Goal: Information Seeking & Learning: Stay updated

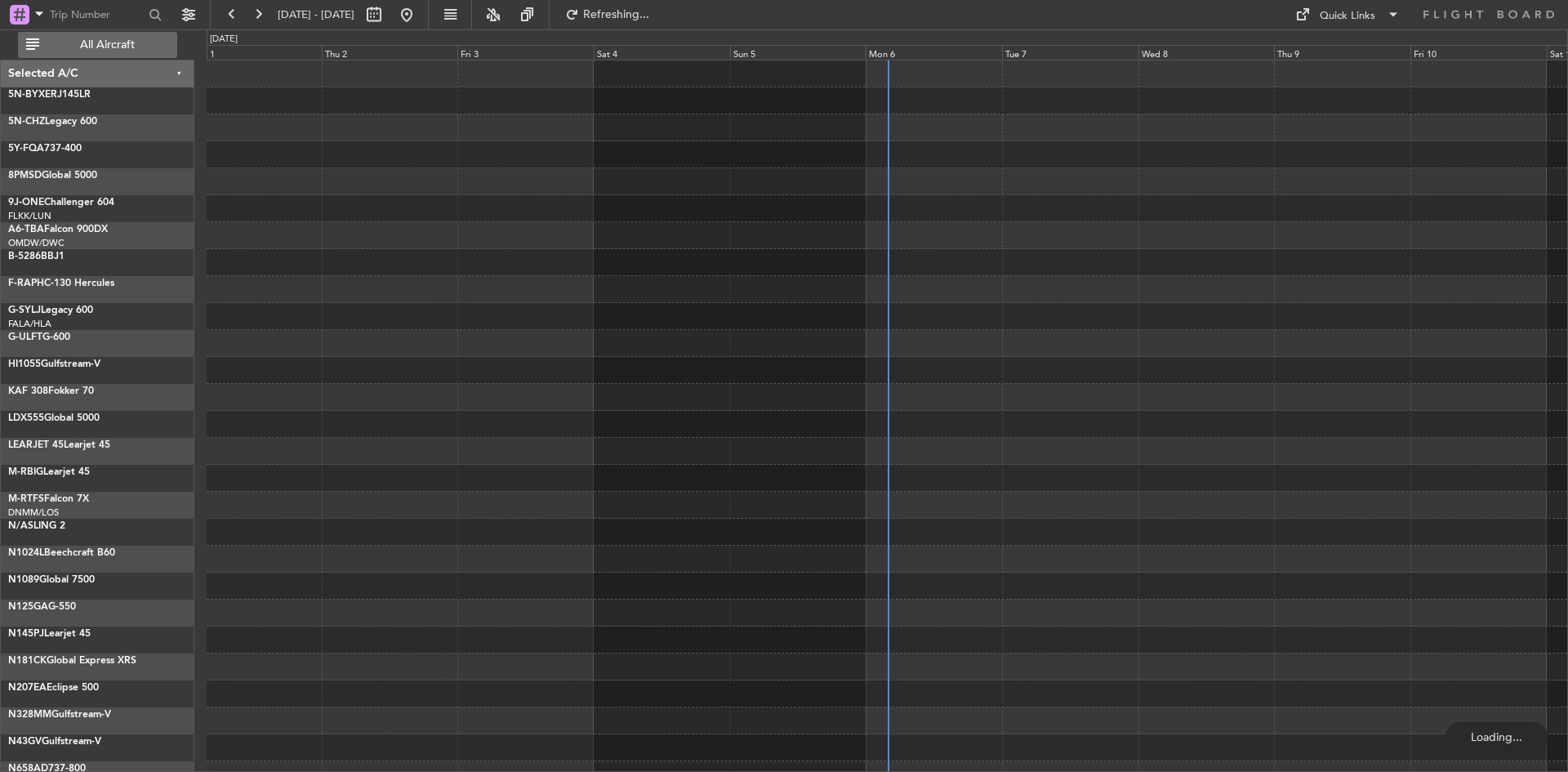
click at [92, 53] on button "All Aircraft" at bounding box center [98, 45] width 159 height 26
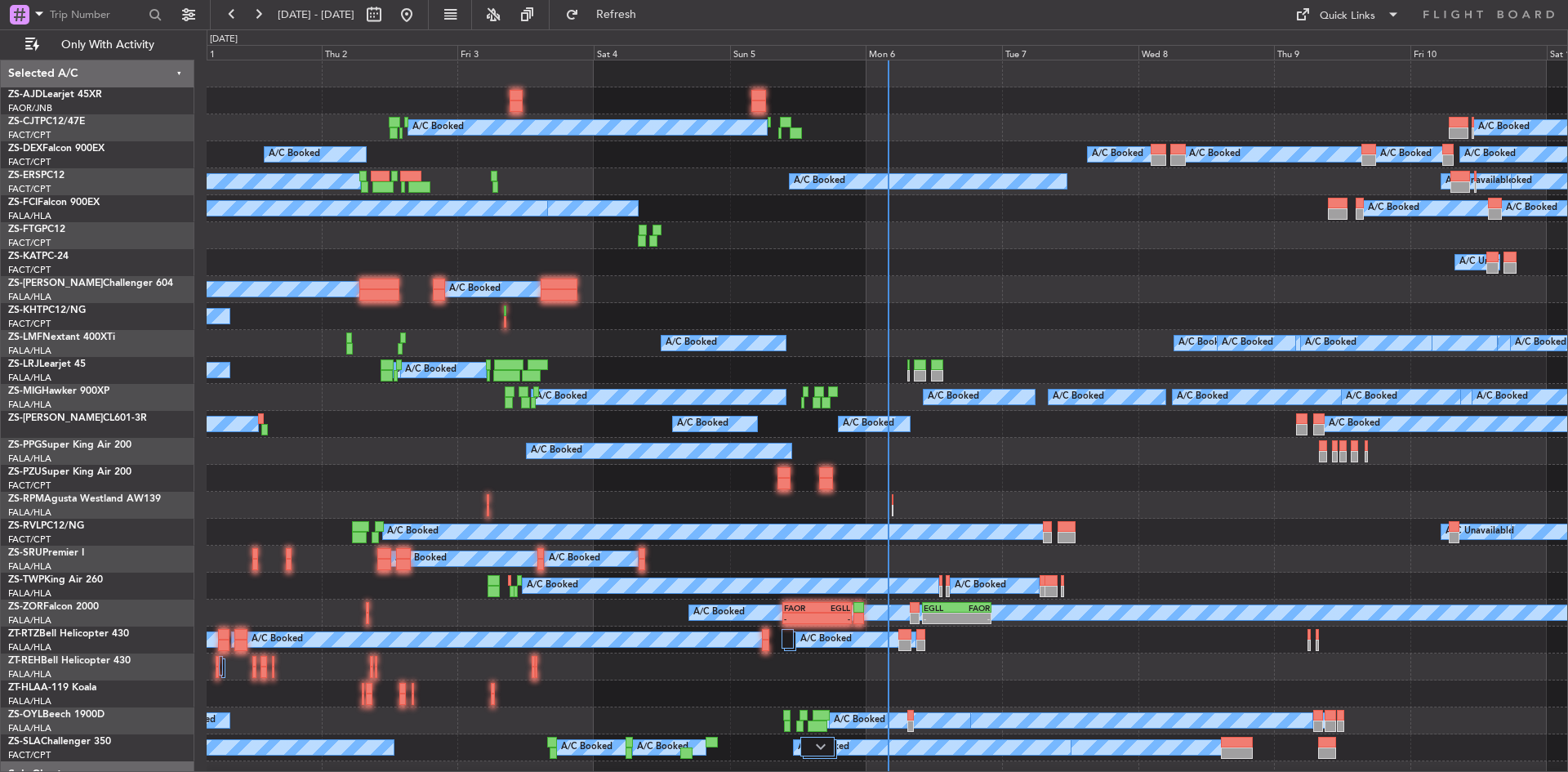
click at [887, 54] on div "Mon 6" at bounding box center [934, 53] width 136 height 15
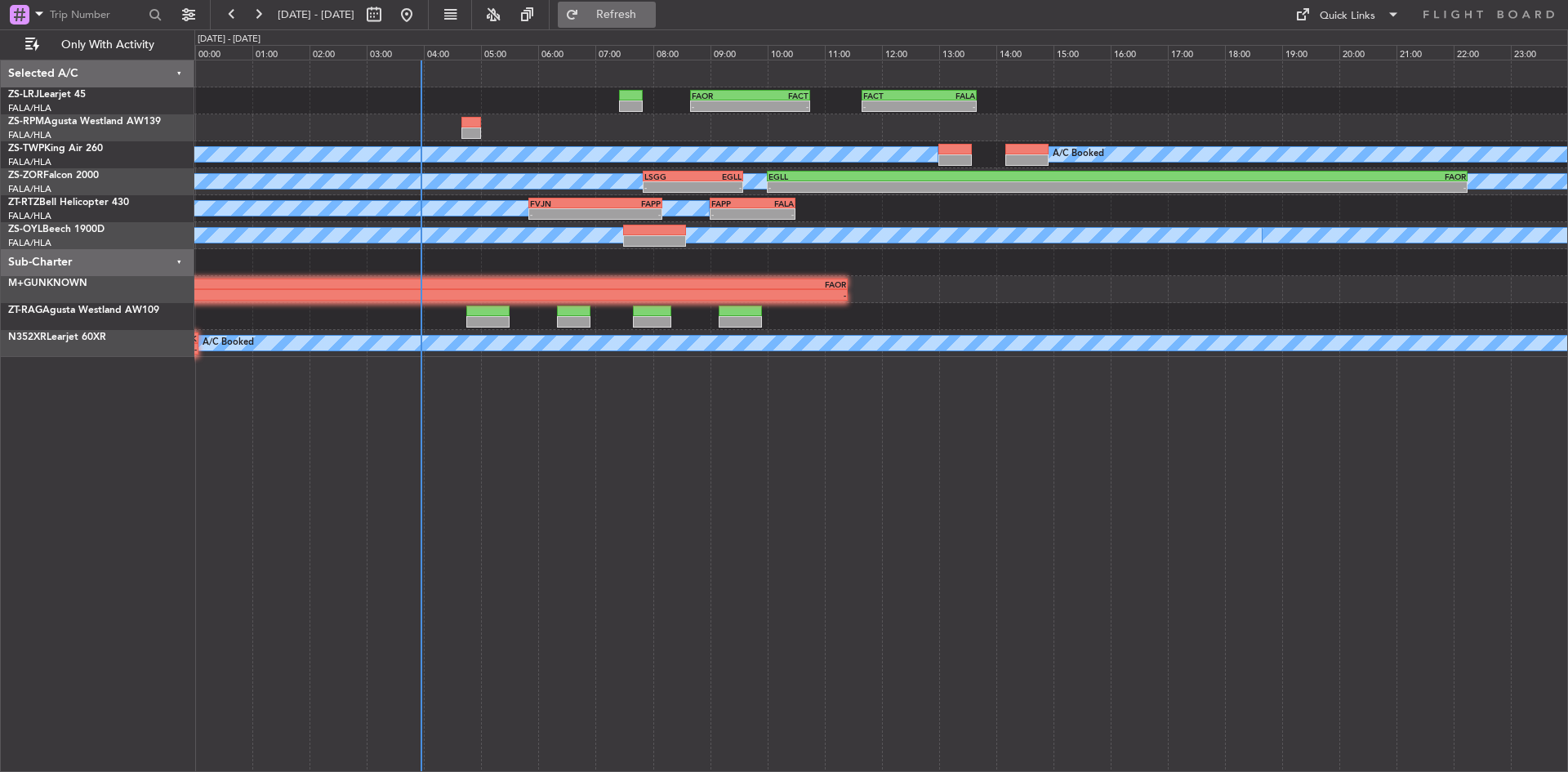
click at [656, 23] on button "Refresh" at bounding box center [607, 15] width 98 height 26
click at [264, 11] on button at bounding box center [258, 15] width 26 height 26
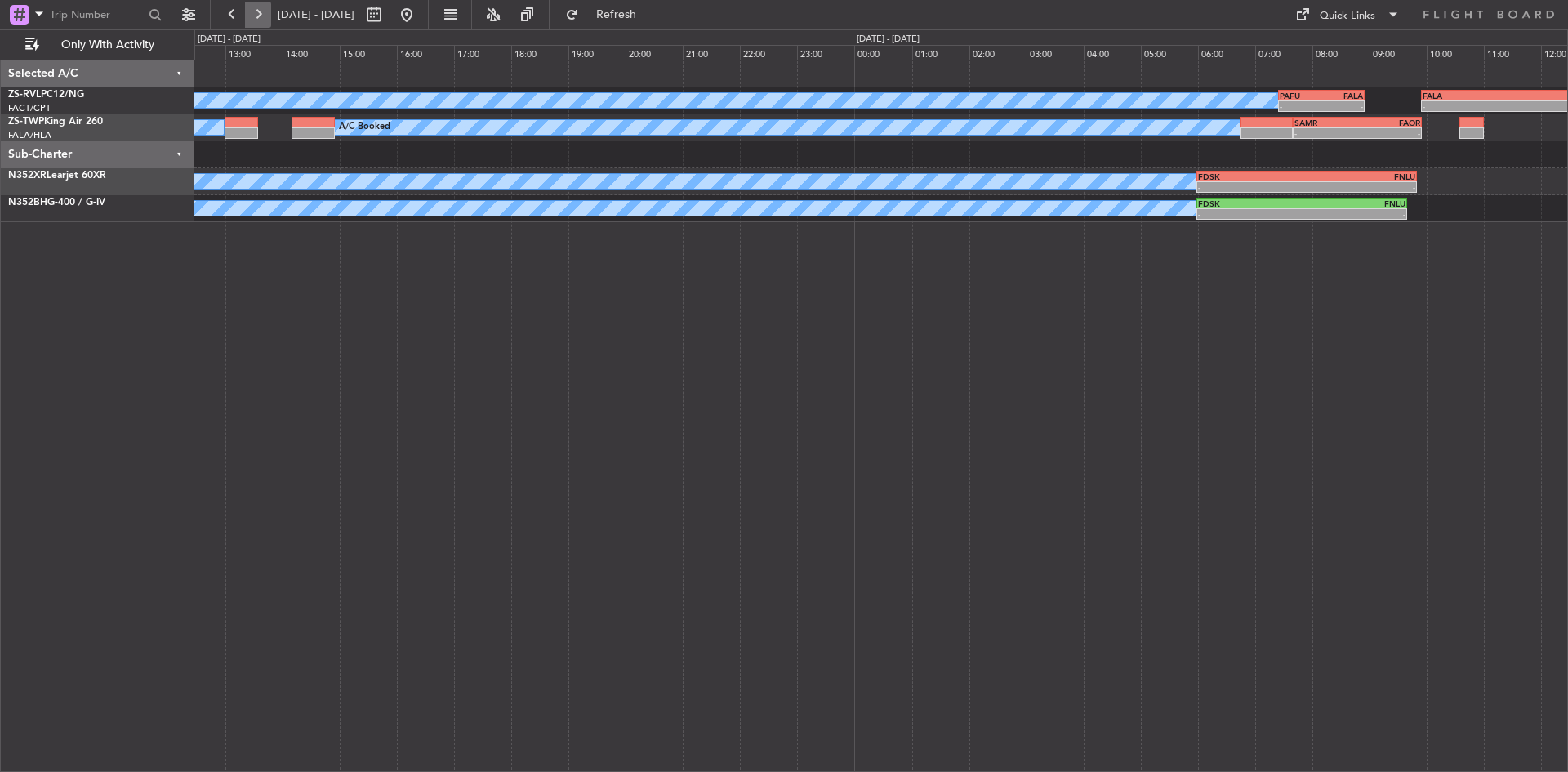
click at [264, 11] on button at bounding box center [258, 15] width 26 height 26
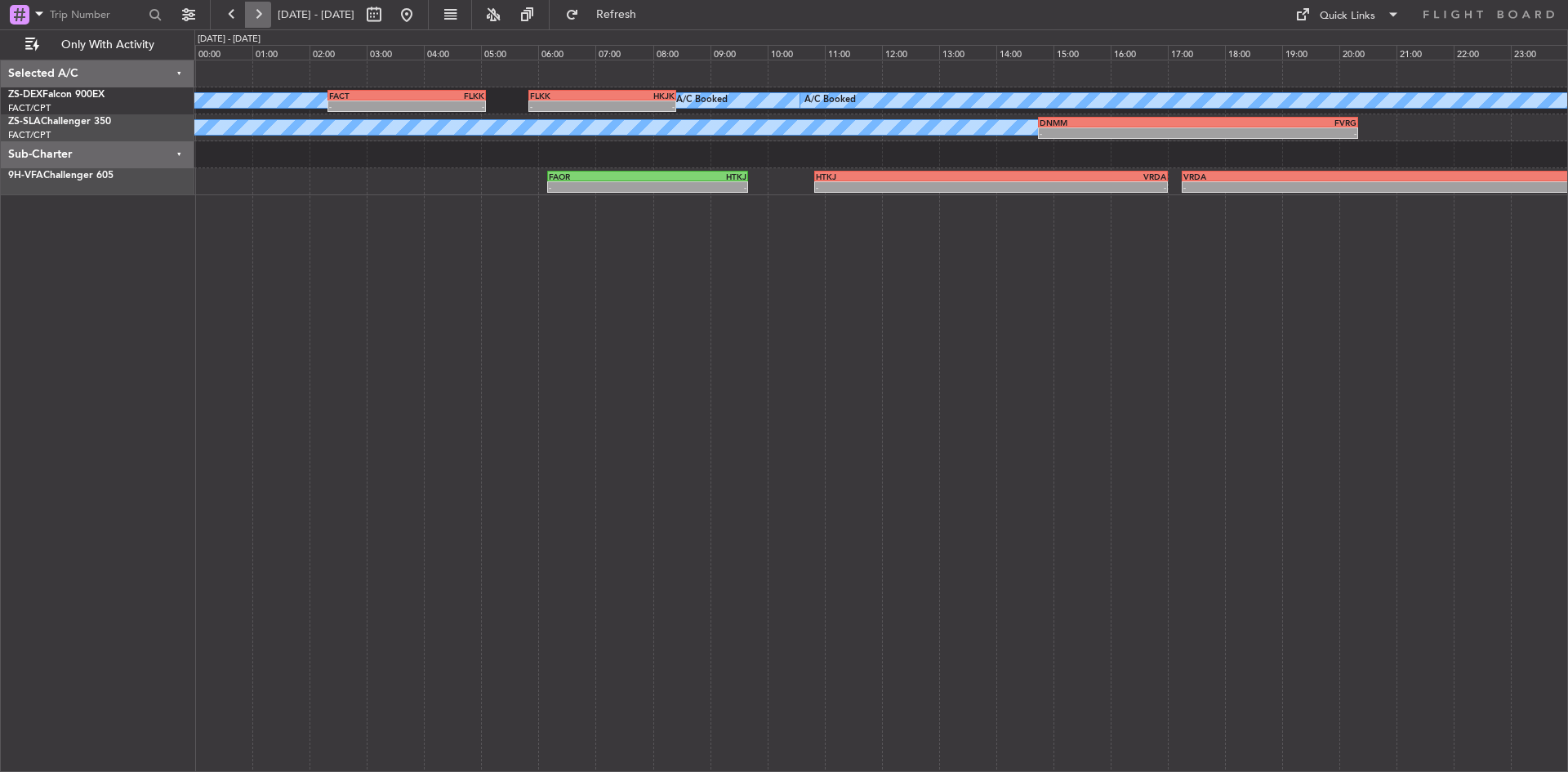
click at [264, 11] on button at bounding box center [258, 15] width 26 height 26
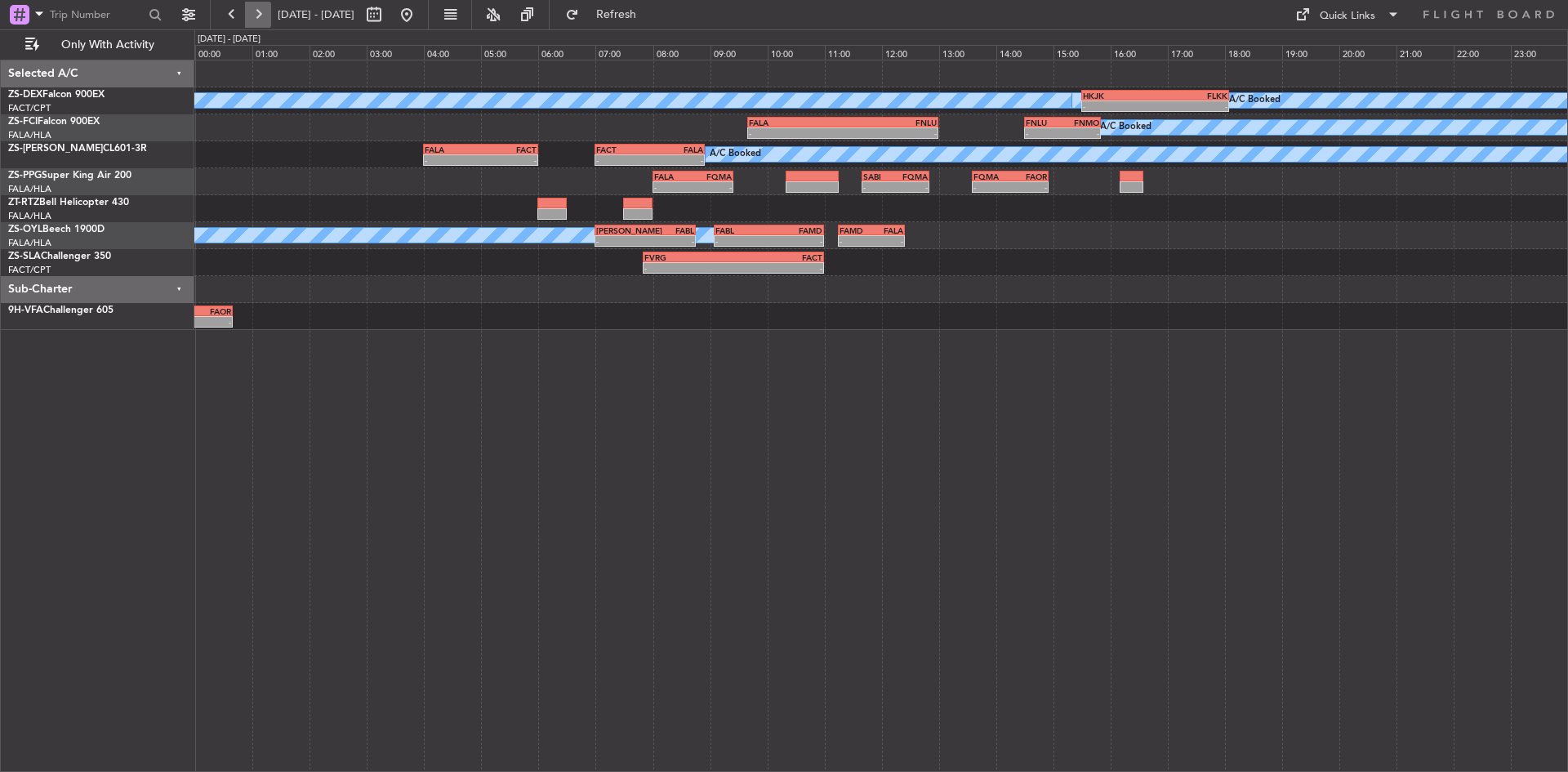
click at [264, 11] on button at bounding box center [258, 15] width 26 height 26
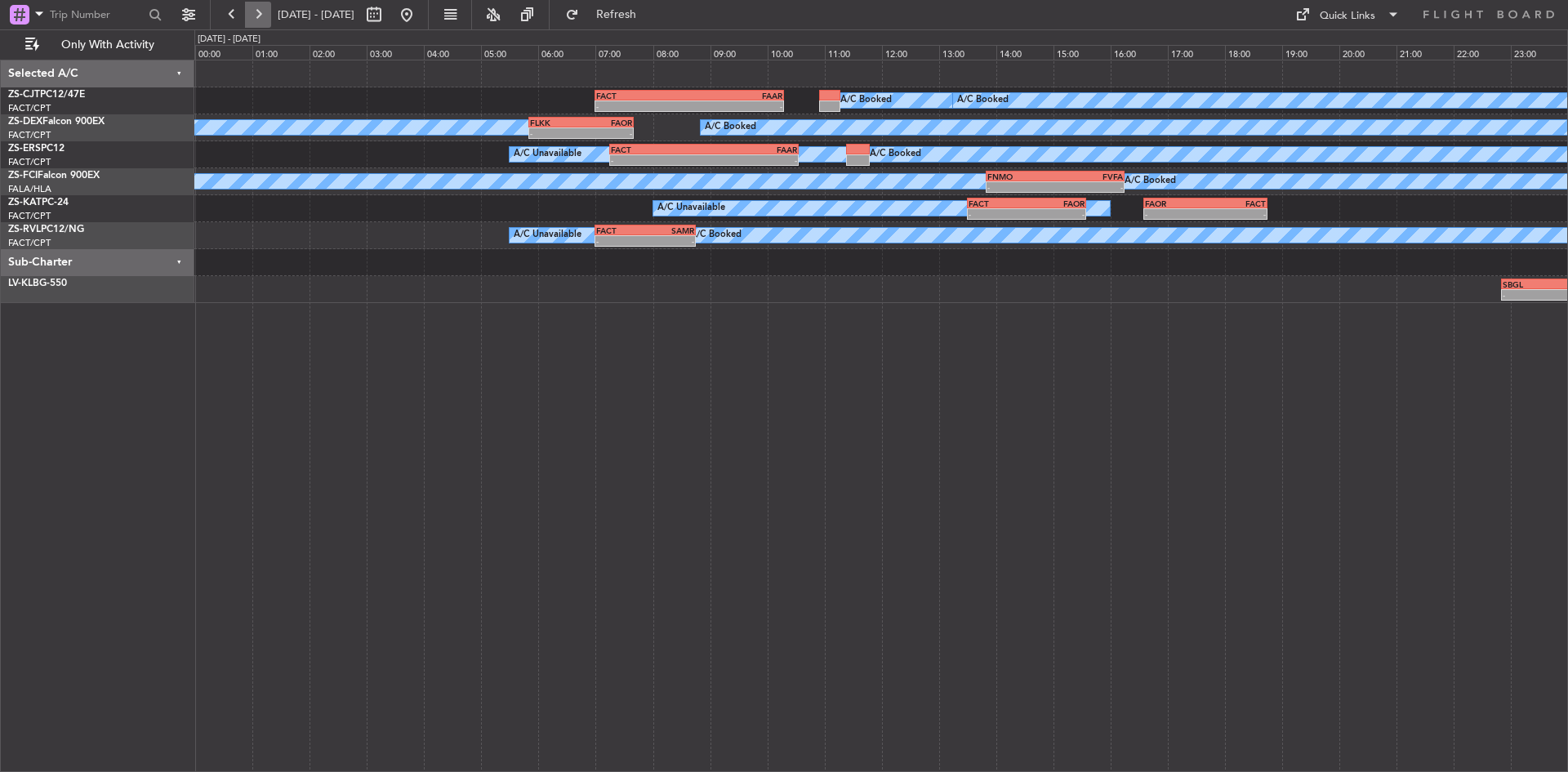
click at [264, 11] on button at bounding box center [258, 15] width 26 height 26
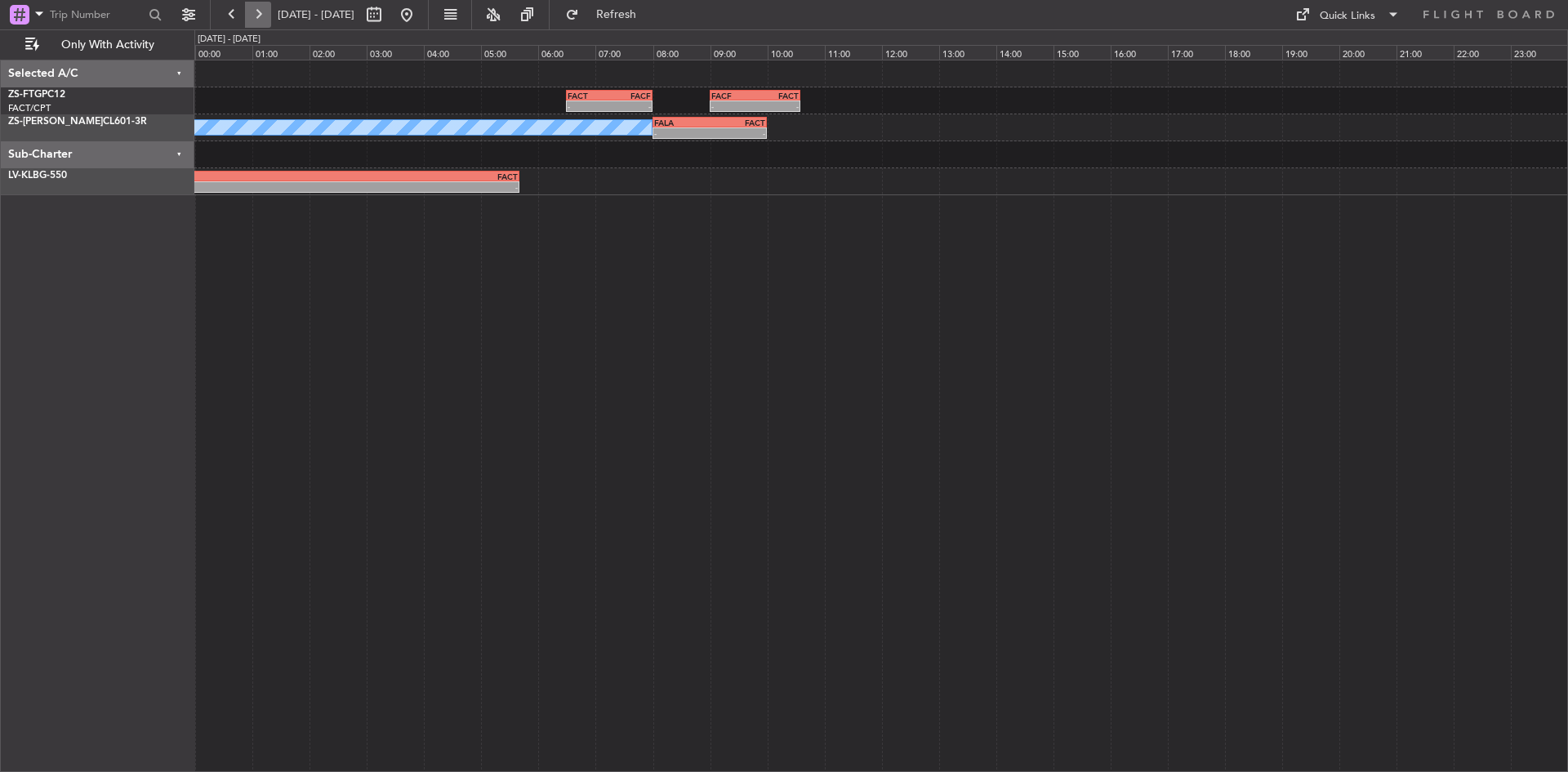
click at [264, 11] on button at bounding box center [258, 15] width 26 height 26
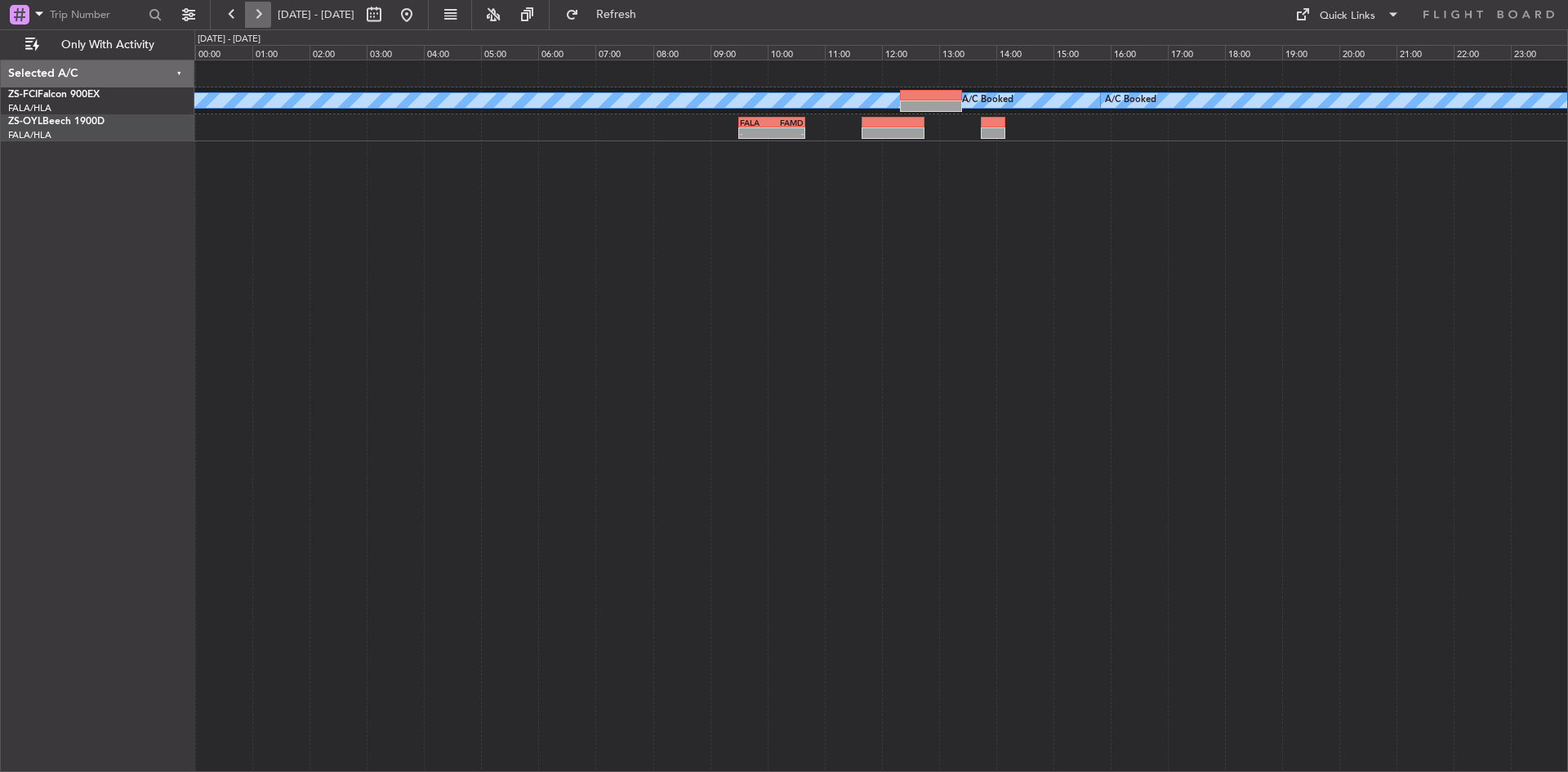
click at [264, 11] on button at bounding box center [258, 15] width 26 height 26
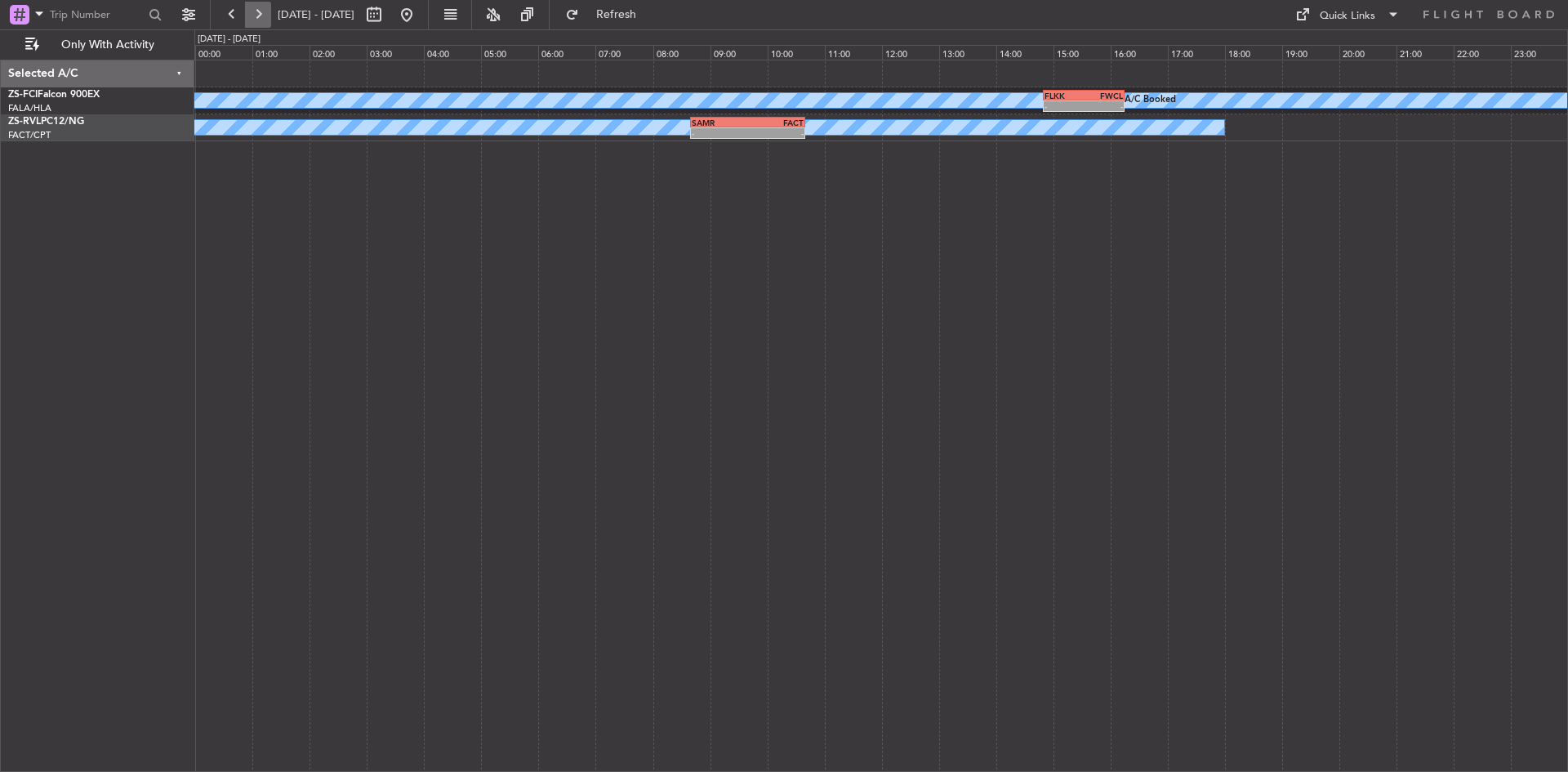
click at [259, 7] on button at bounding box center [258, 15] width 26 height 26
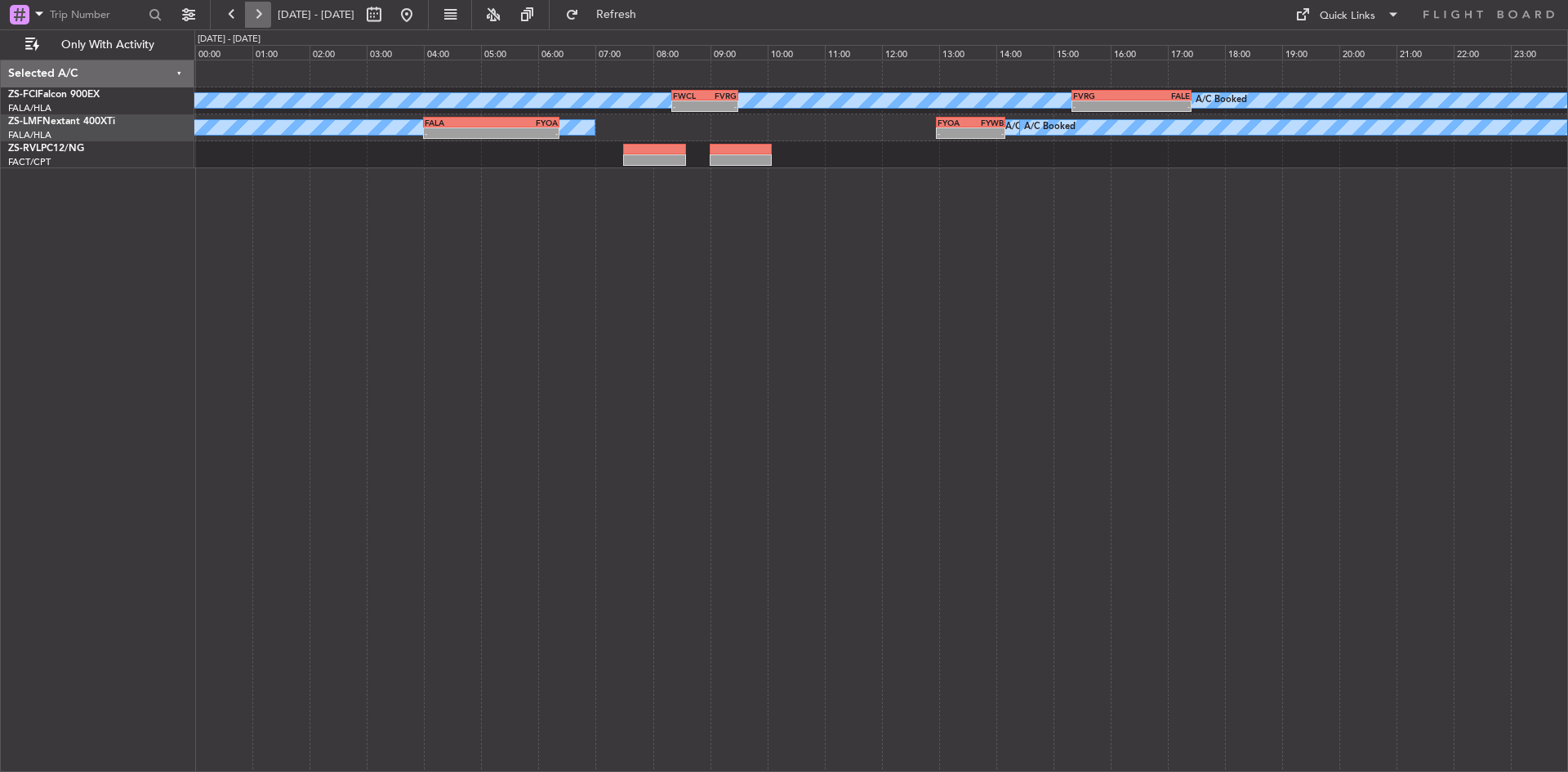
click at [259, 7] on button at bounding box center [258, 15] width 26 height 26
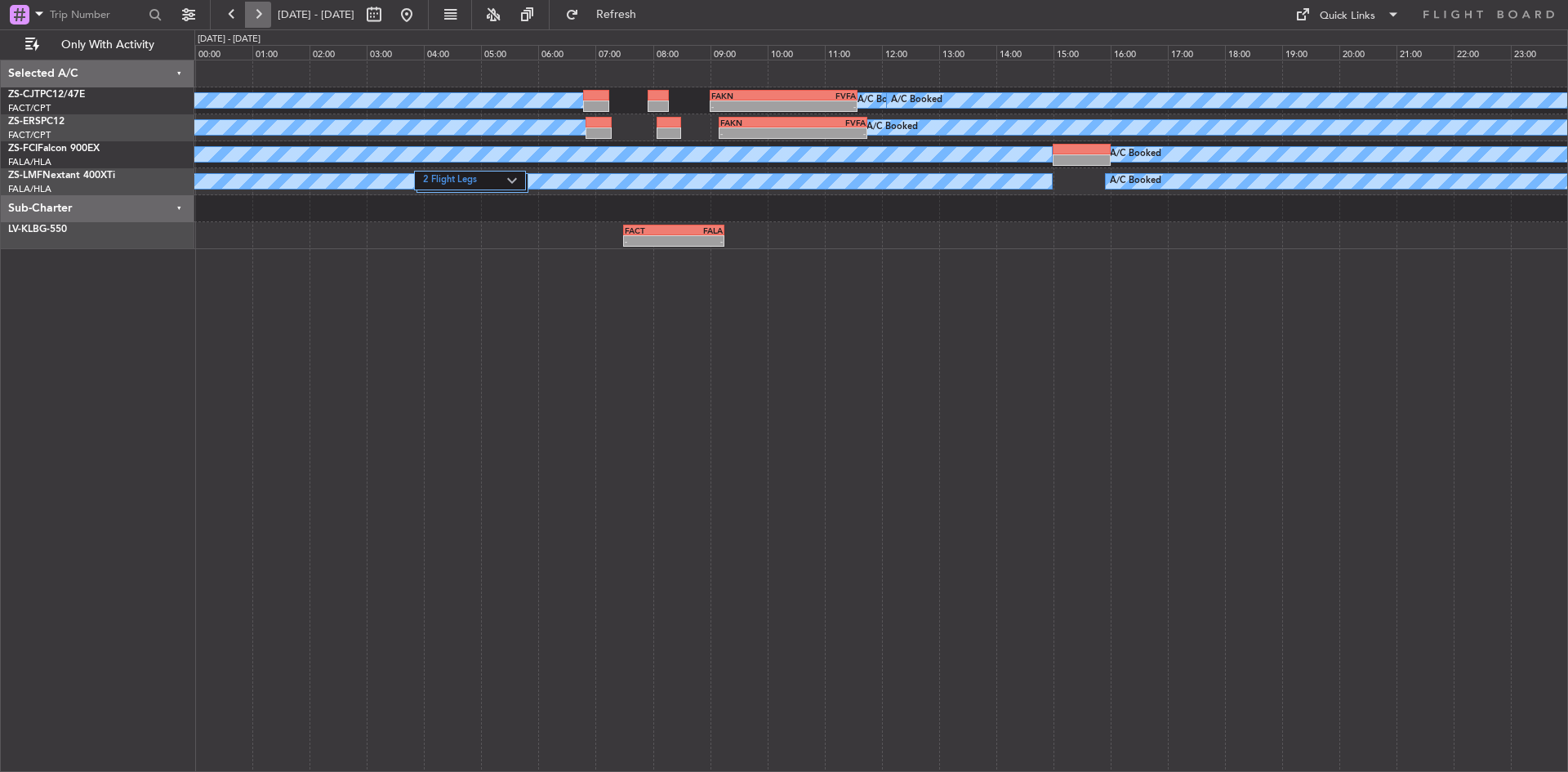
click at [259, 7] on button at bounding box center [258, 15] width 26 height 26
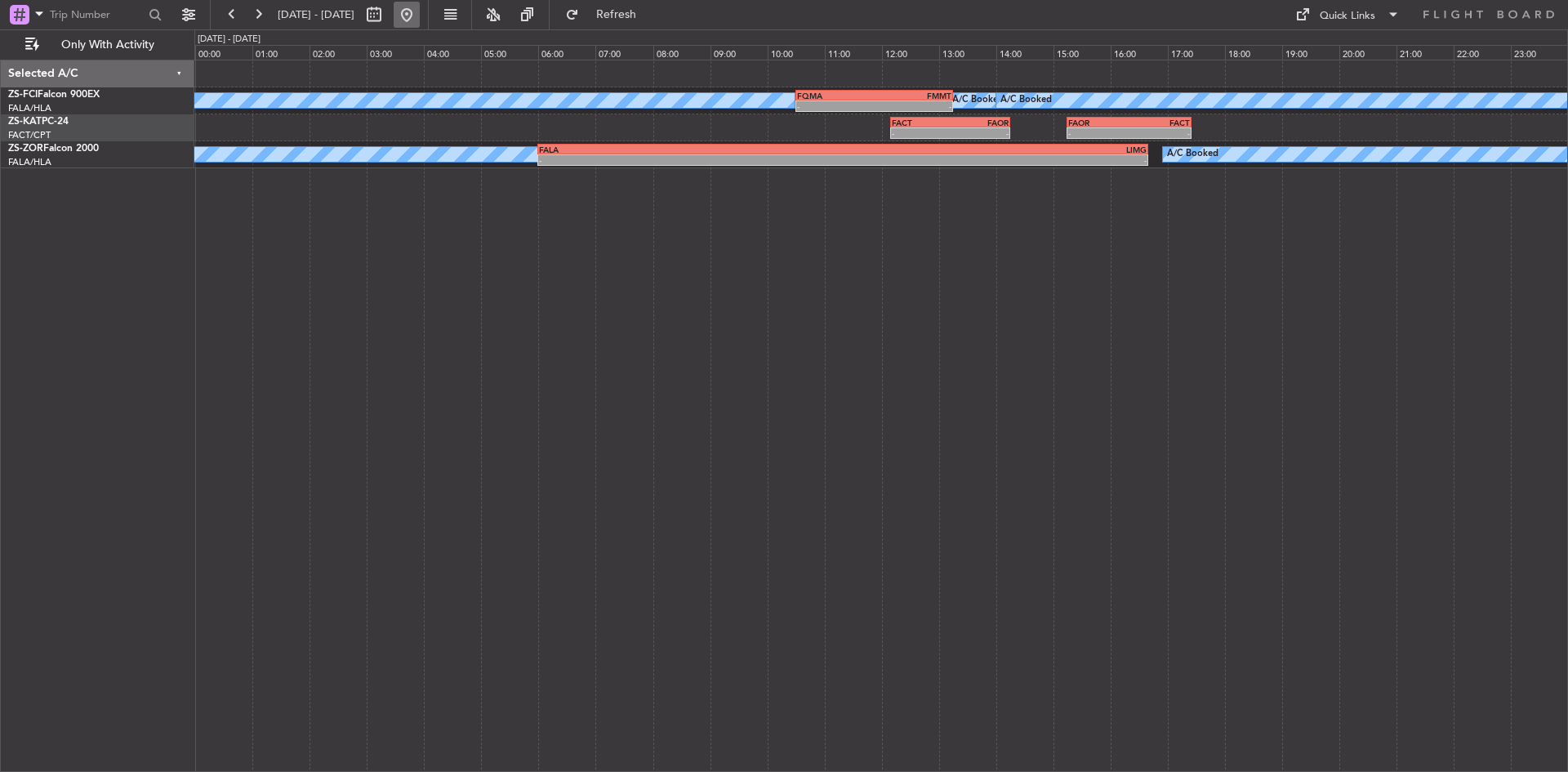
click at [420, 2] on button at bounding box center [407, 15] width 26 height 26
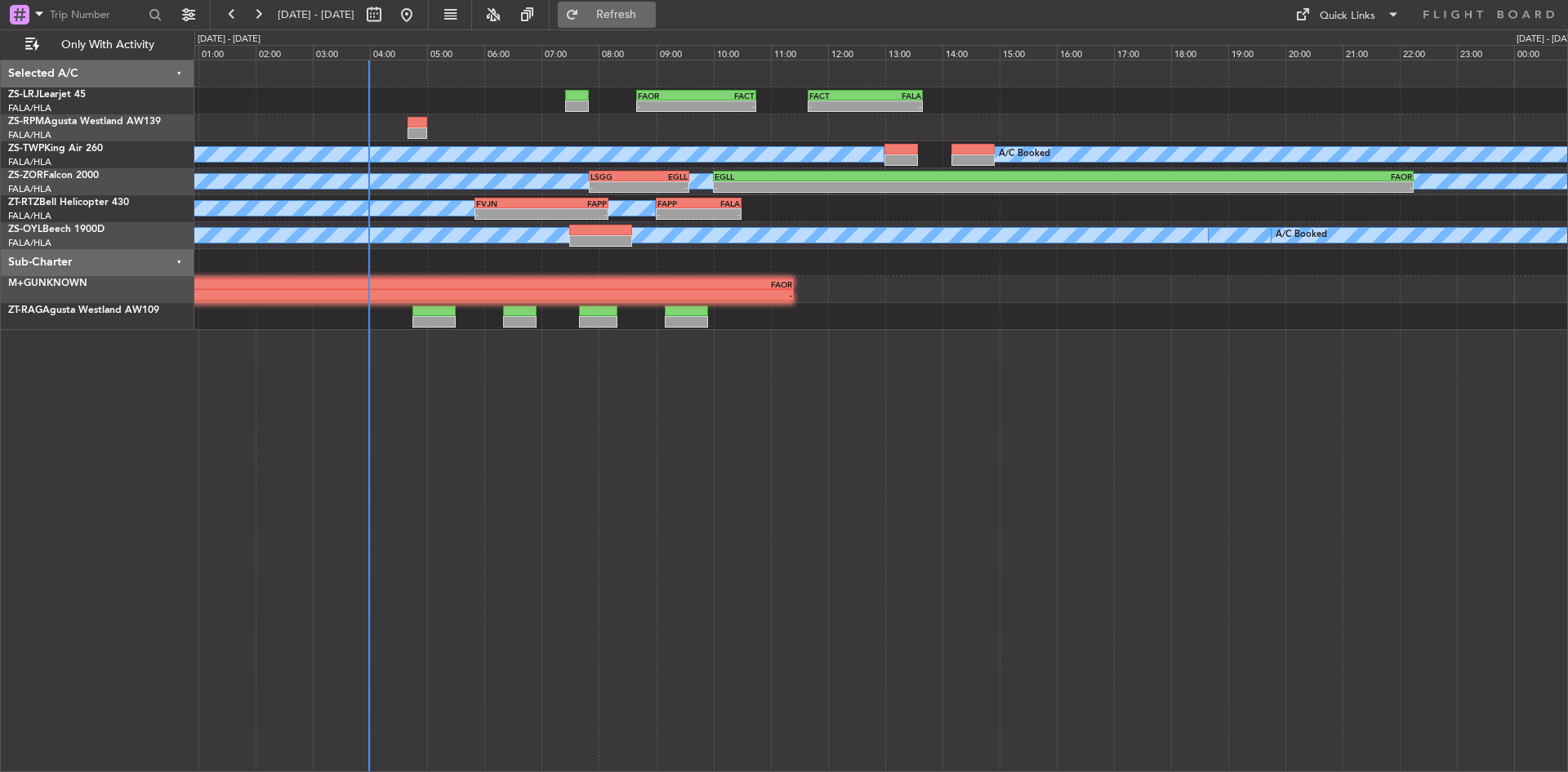
click at [630, 15] on button "Refresh" at bounding box center [607, 15] width 98 height 26
